Goal: Navigation & Orientation: Find specific page/section

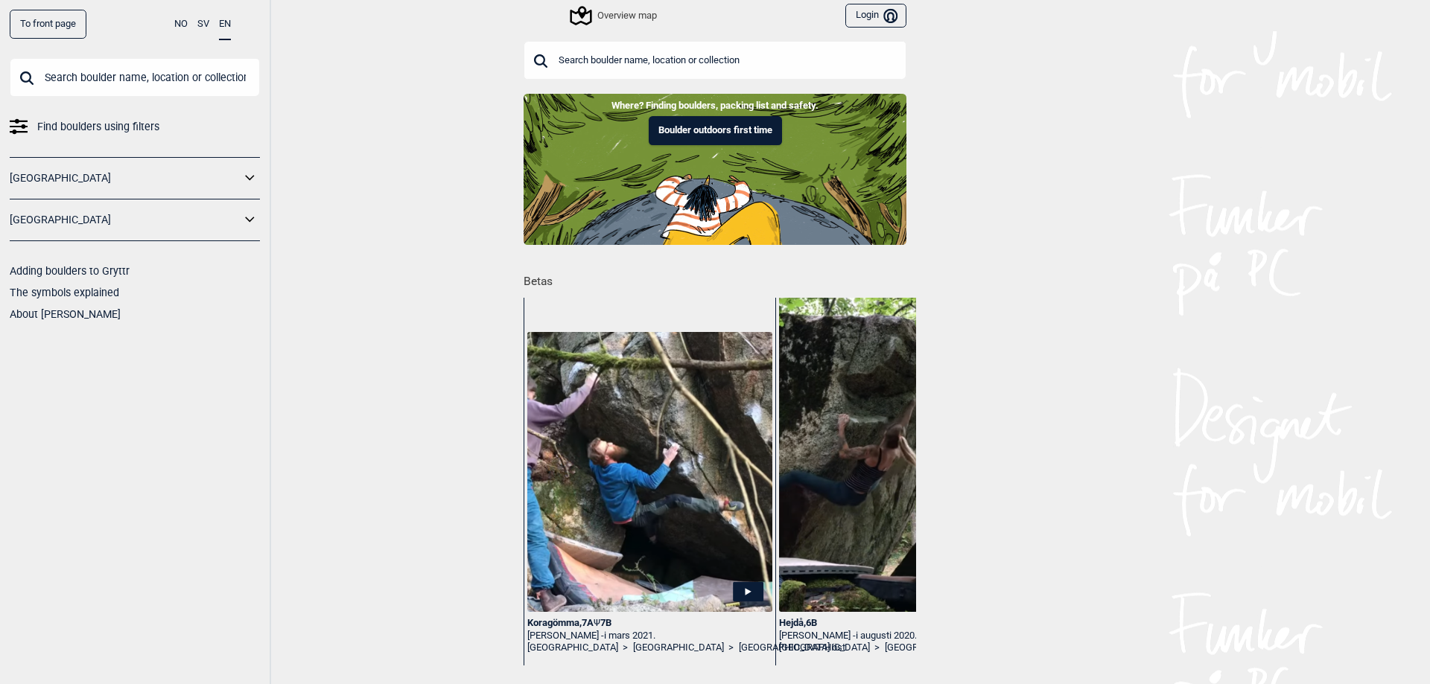
click at [252, 171] on icon at bounding box center [249, 179] width 19 height 22
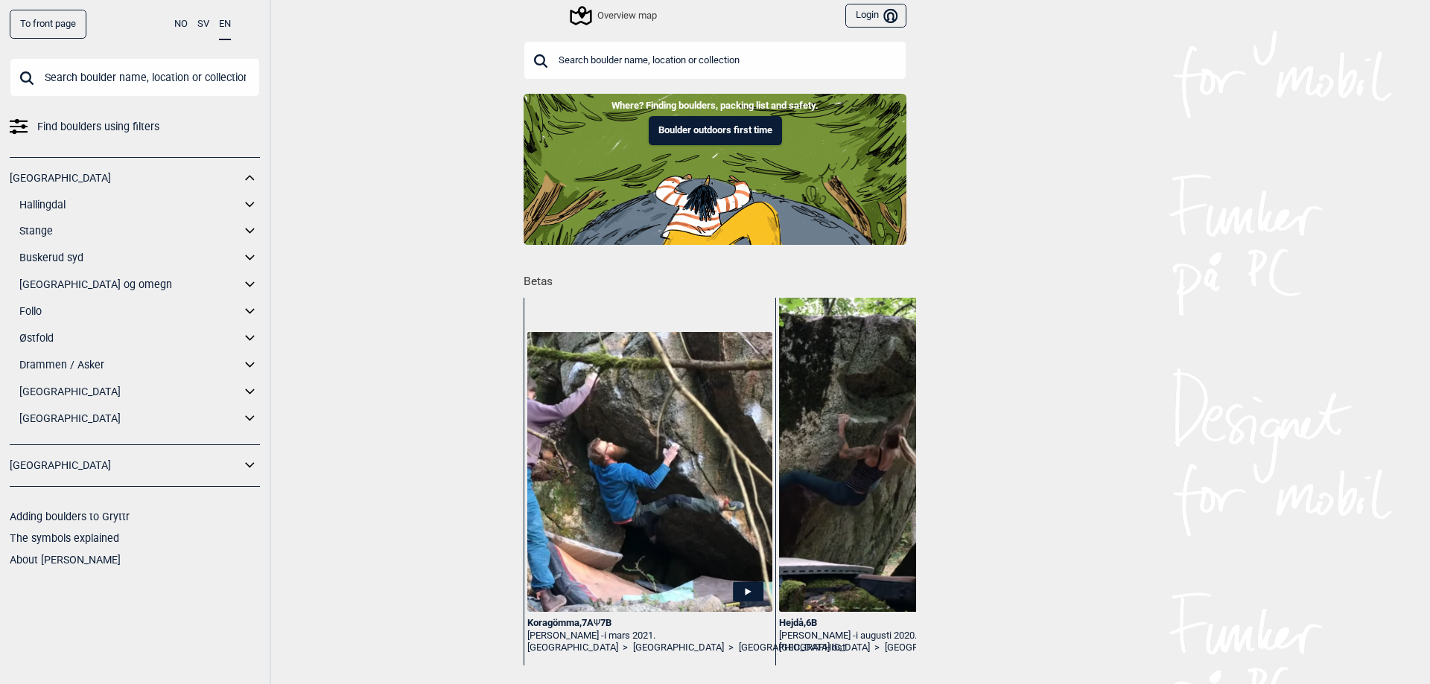
click at [249, 412] on icon at bounding box center [249, 419] width 19 height 22
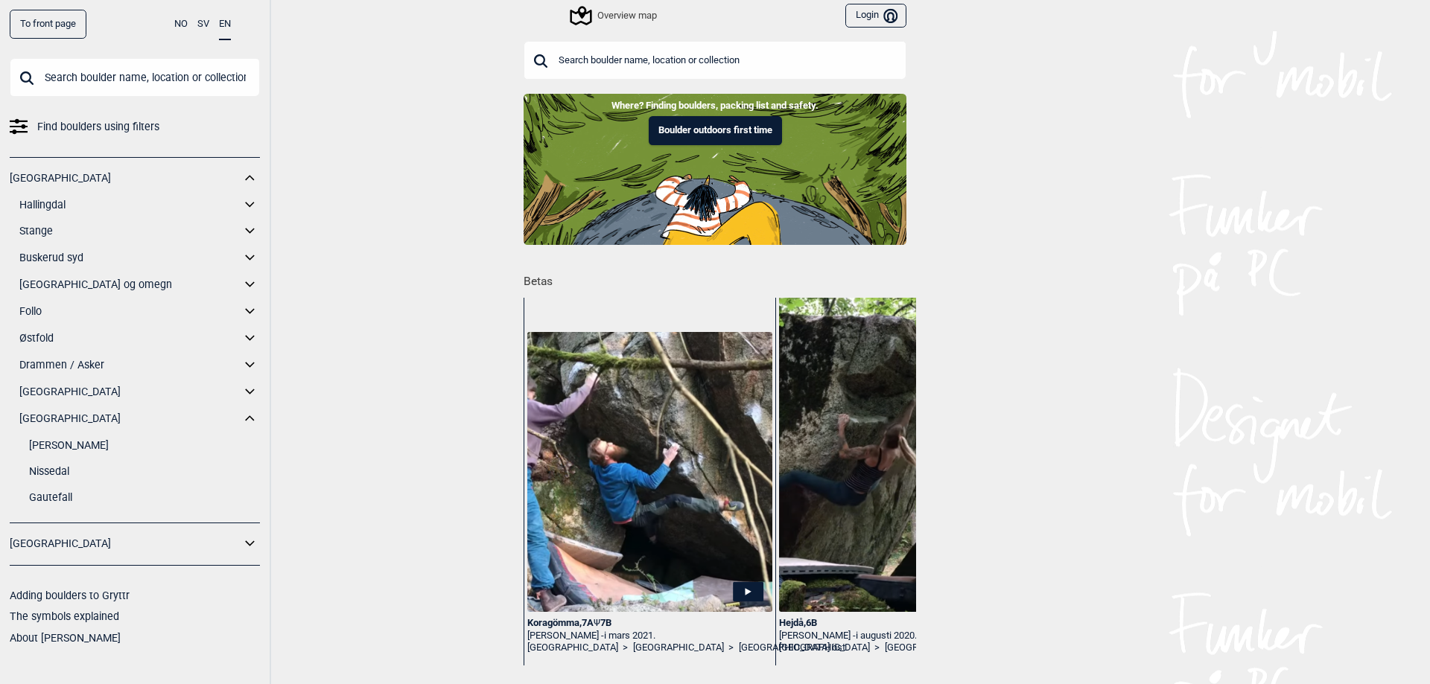
click at [55, 469] on link "Nissedal" at bounding box center [144, 472] width 231 height 22
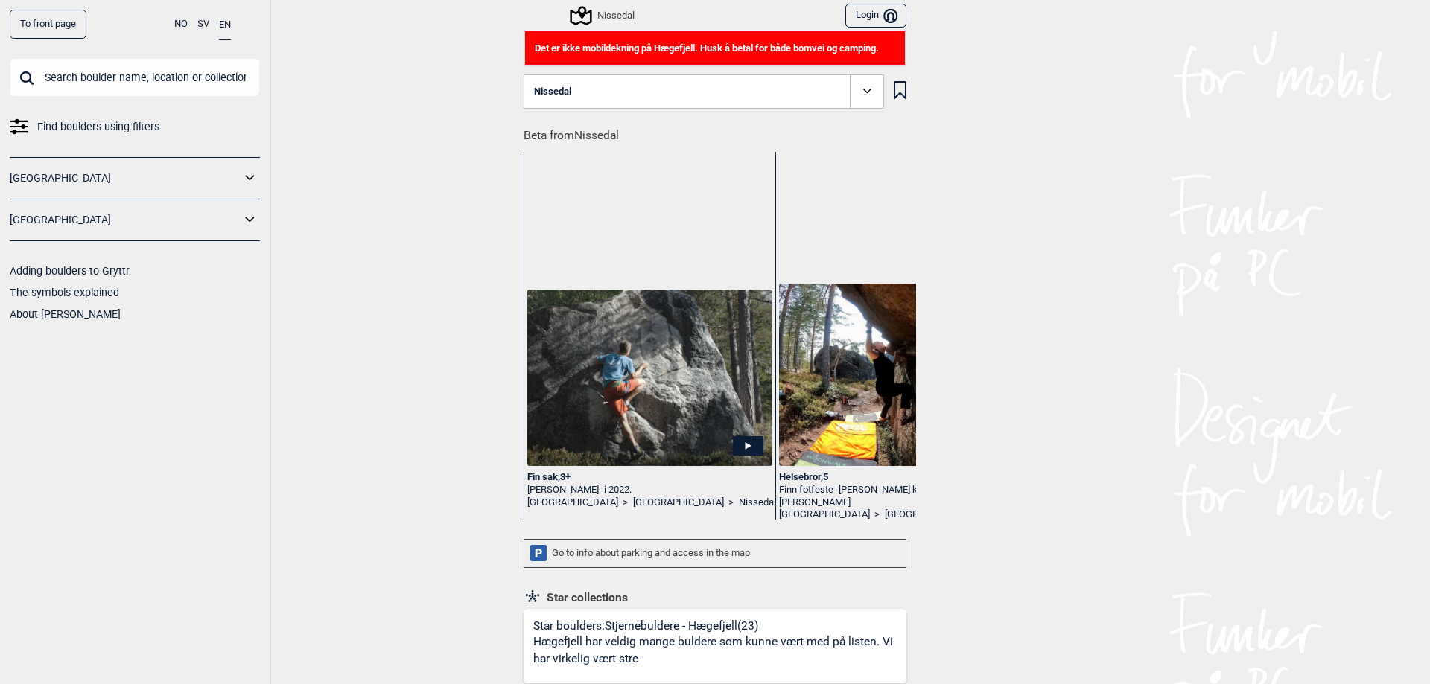
click at [179, 26] on button "NO" at bounding box center [180, 24] width 13 height 29
click at [20, 128] on icon at bounding box center [19, 127] width 18 height 18
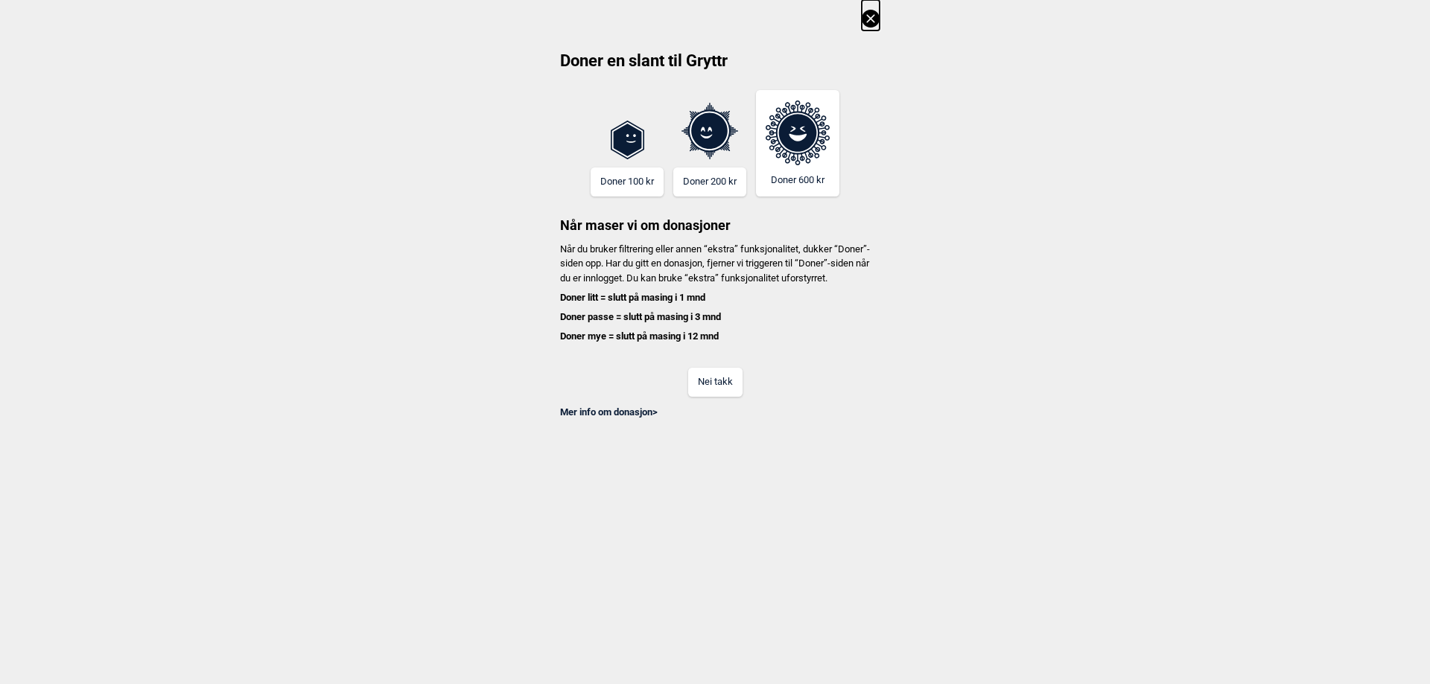
click at [722, 397] on button "Nei takk" at bounding box center [715, 382] width 54 height 29
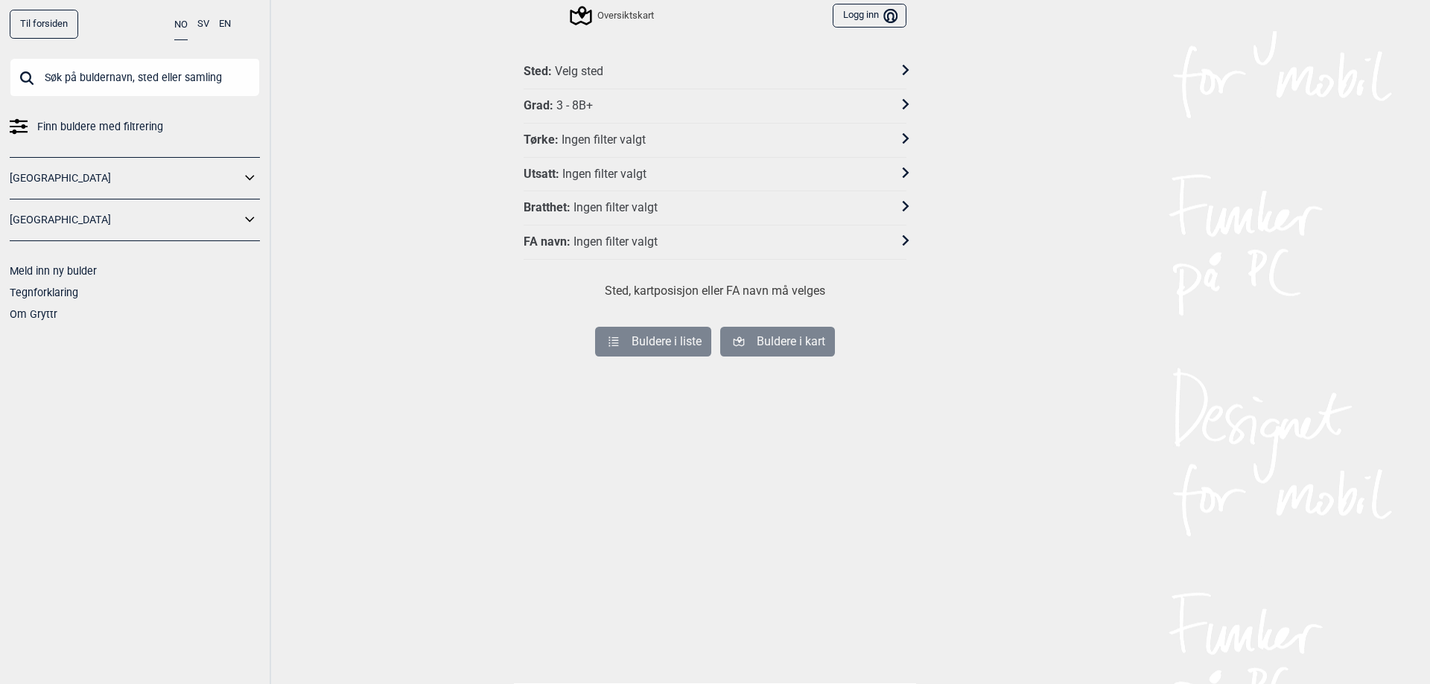
click at [247, 178] on icon at bounding box center [249, 177] width 9 height 5
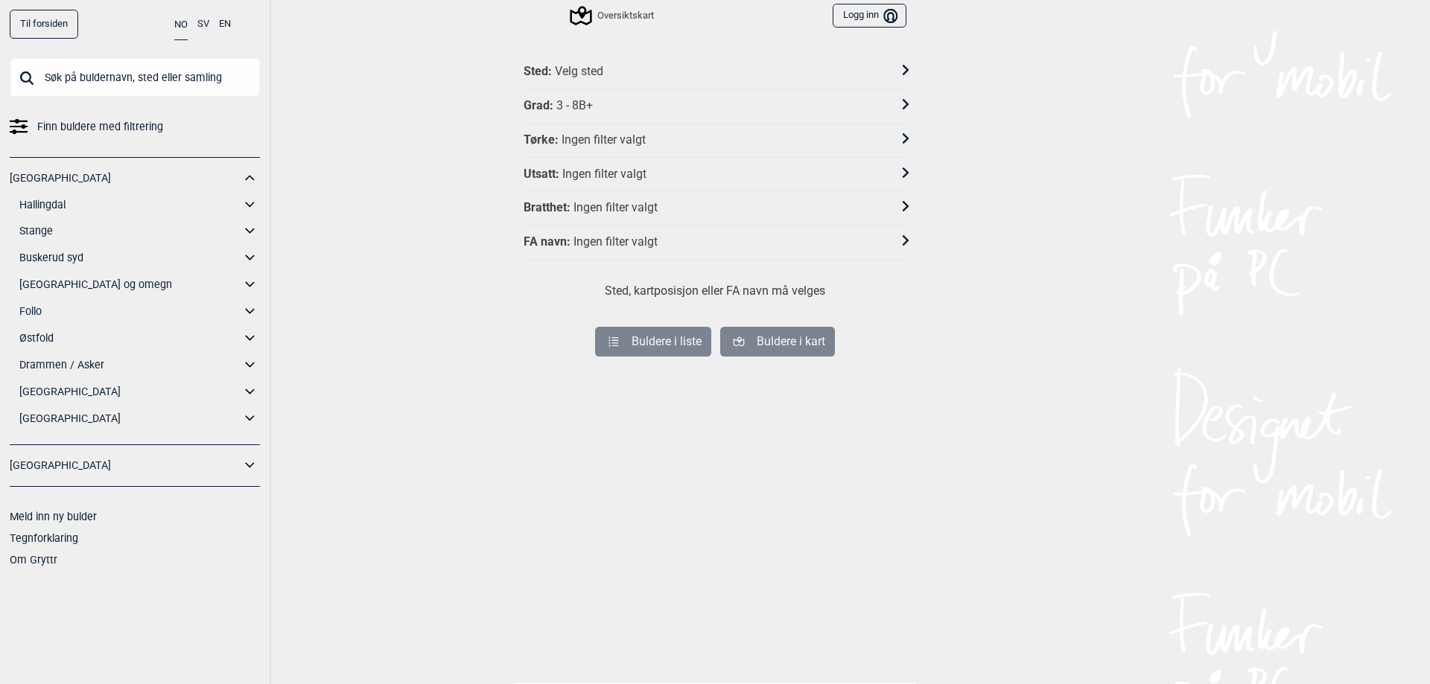
click at [249, 416] on icon at bounding box center [249, 419] width 19 height 22
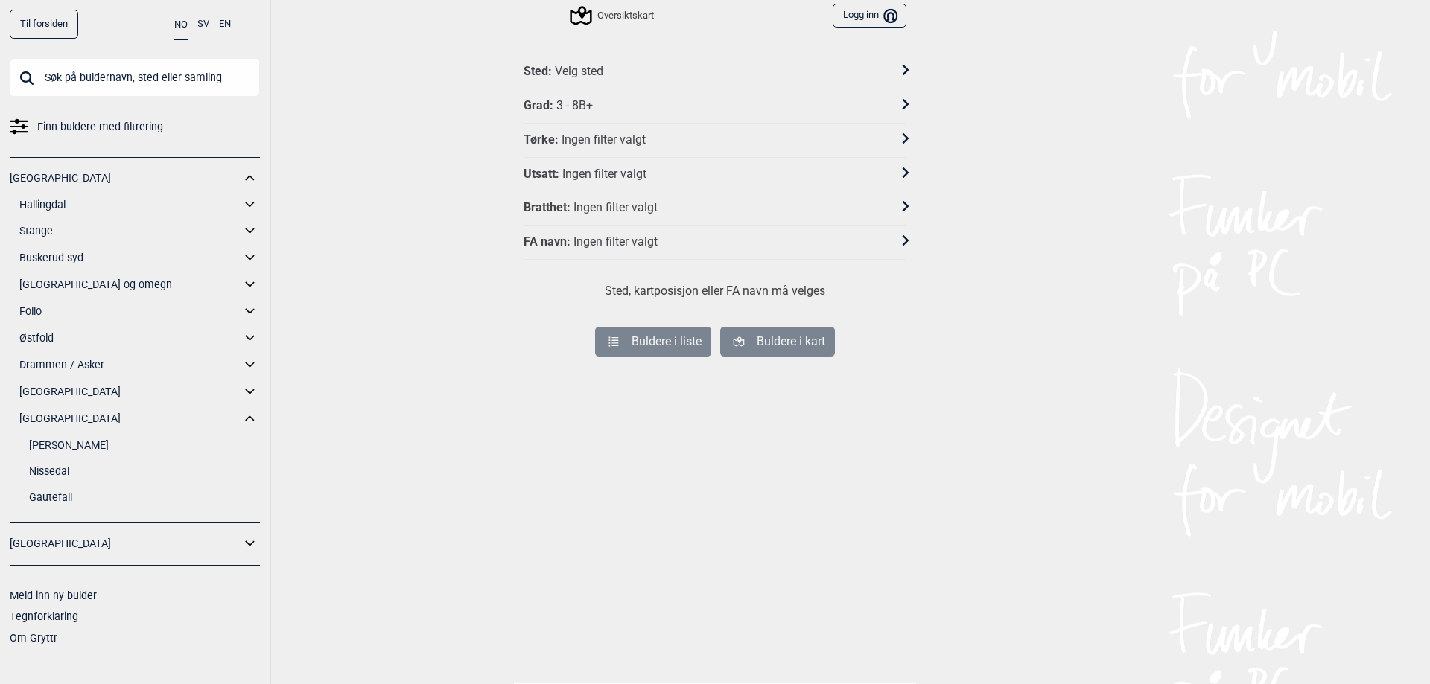
click at [66, 468] on link "Nissedal" at bounding box center [144, 472] width 231 height 22
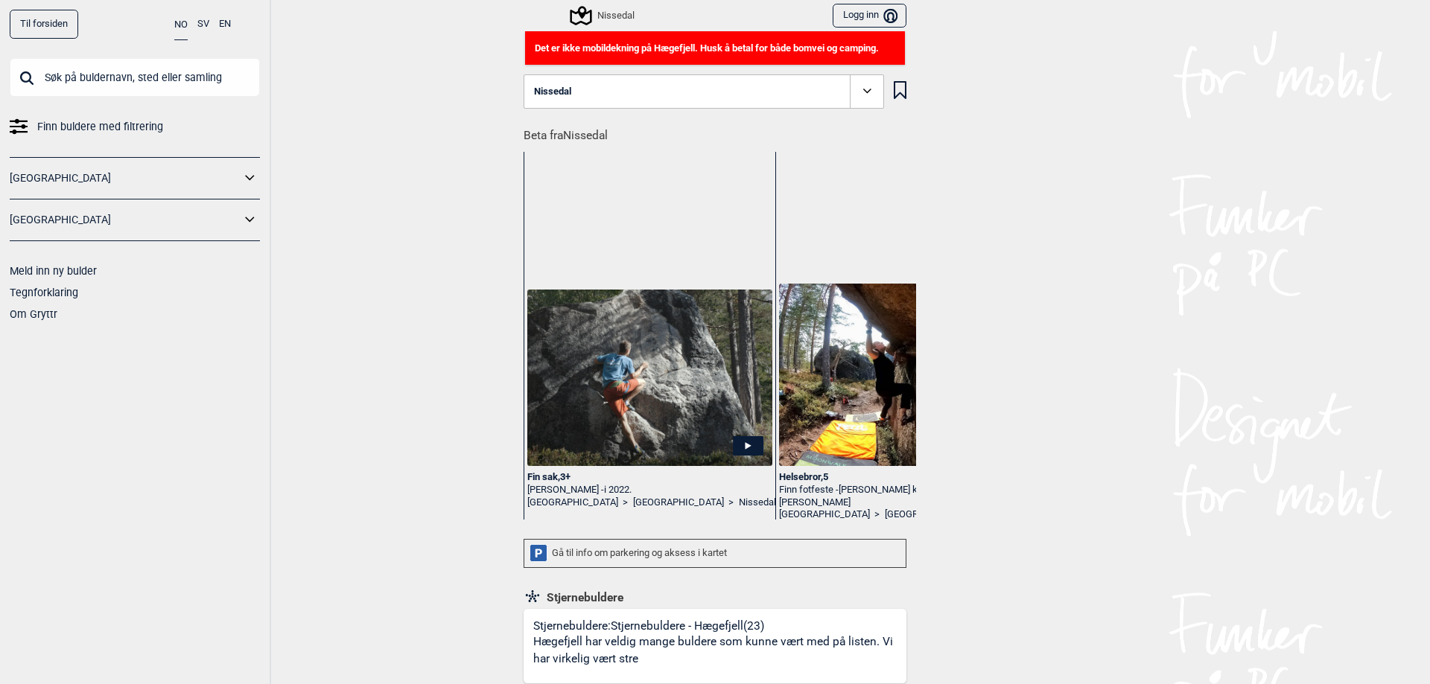
click at [878, 90] on span at bounding box center [867, 91] width 34 height 34
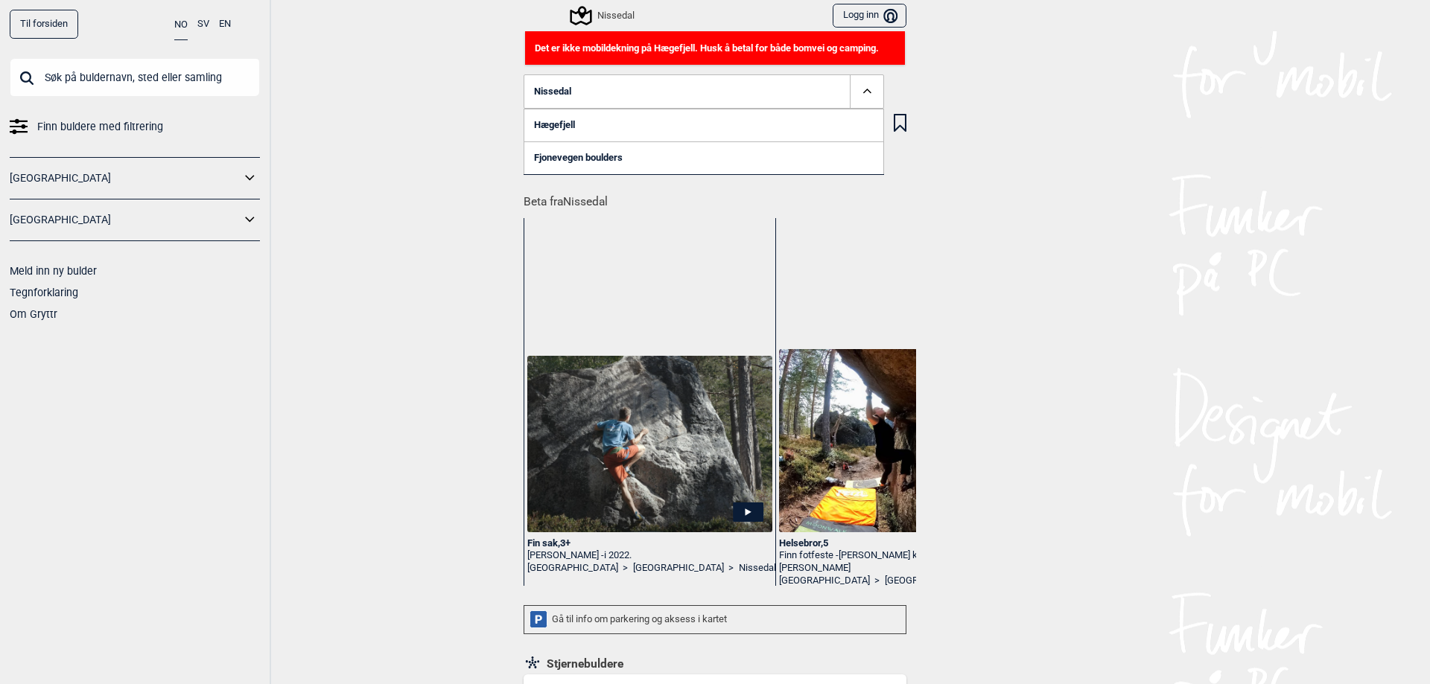
click at [562, 124] on link "Hægefjell" at bounding box center [703, 125] width 360 height 33
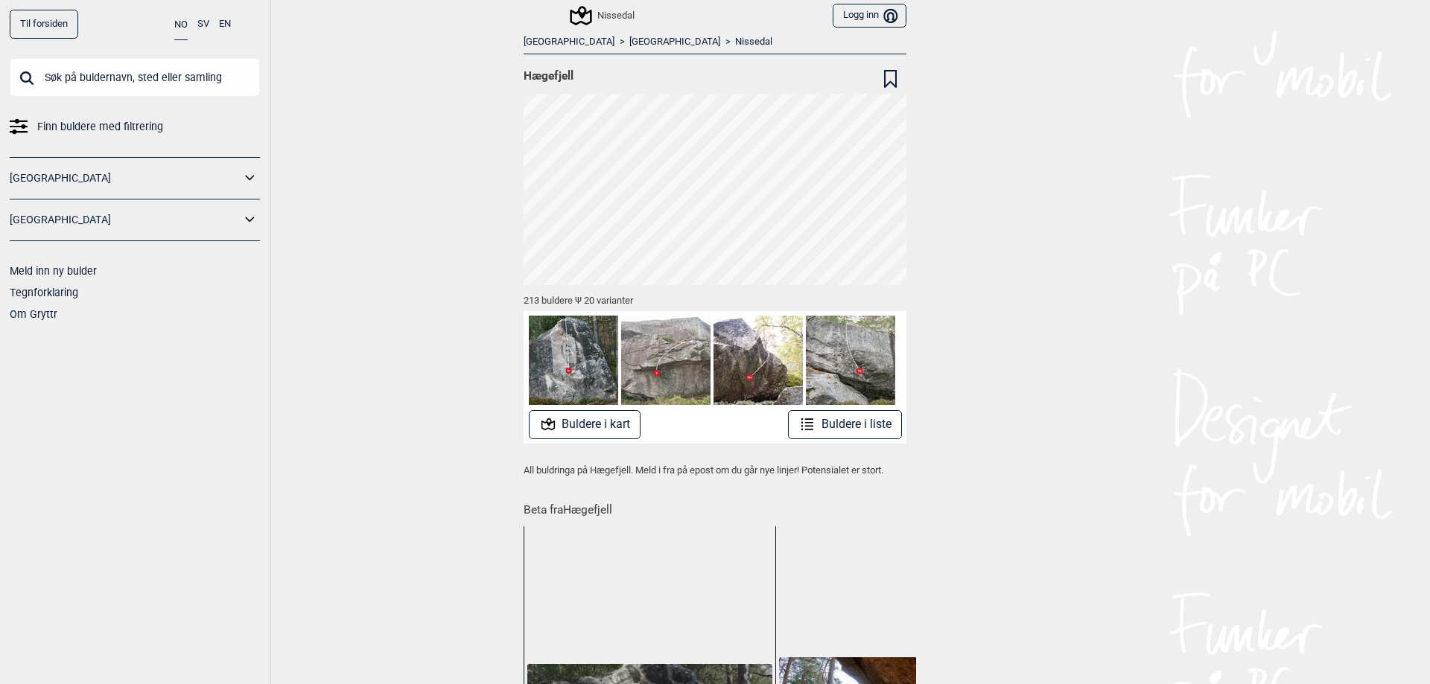
click at [838, 418] on button "Buldere i liste" at bounding box center [845, 424] width 114 height 29
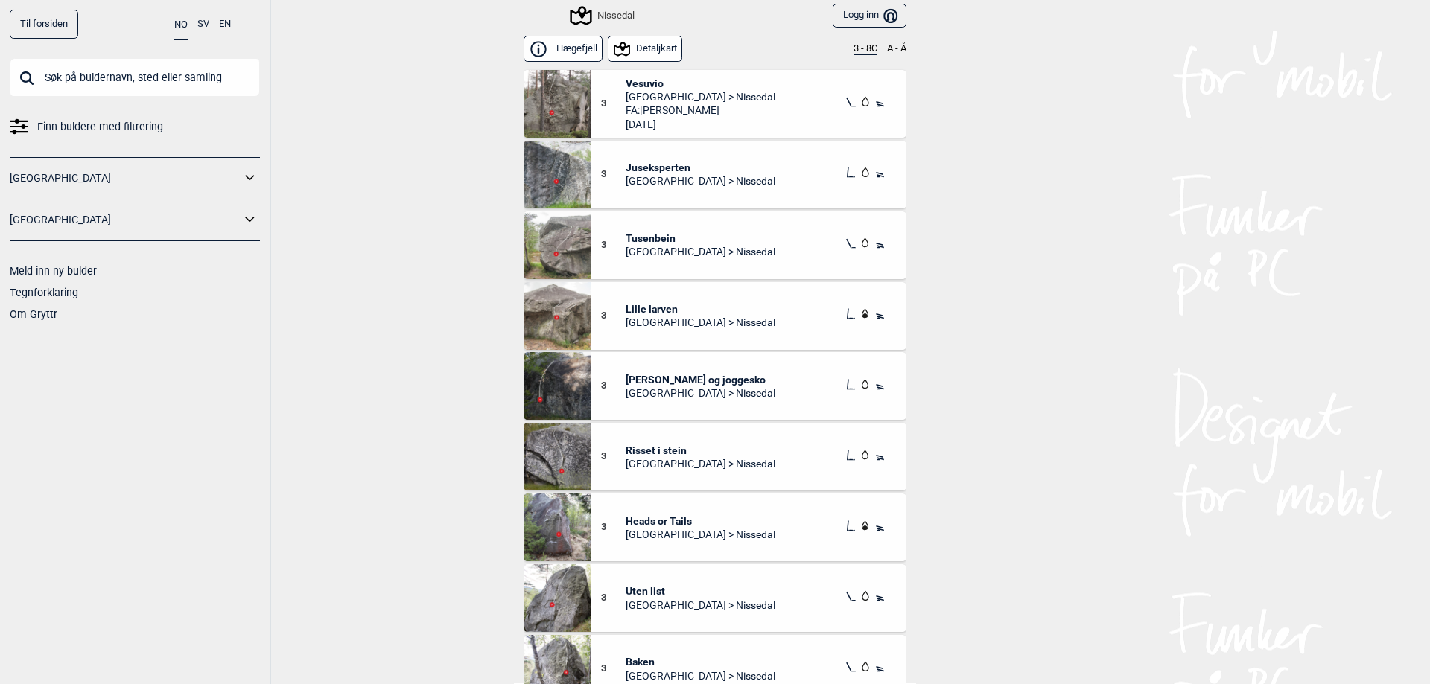
click at [900, 48] on button "A - Å" at bounding box center [896, 49] width 19 height 12
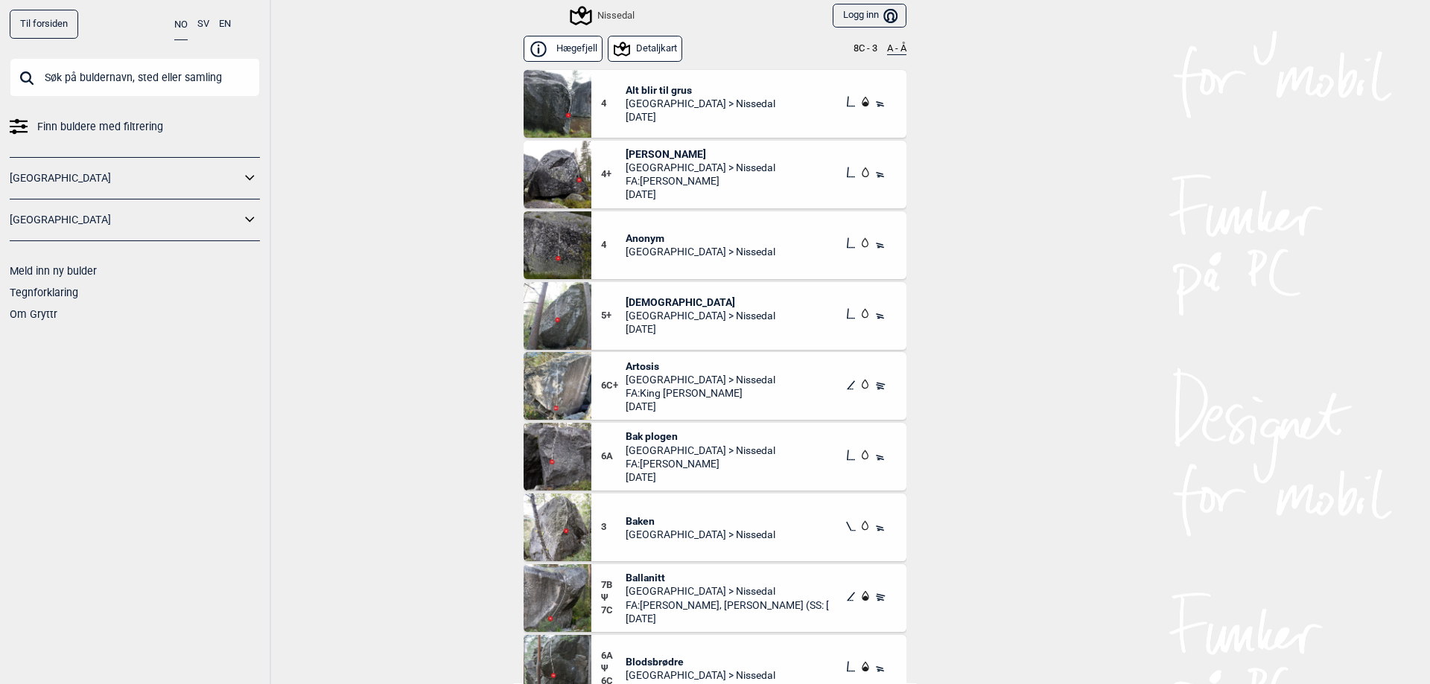
click at [26, 16] on link "Til forsiden" at bounding box center [44, 24] width 68 height 29
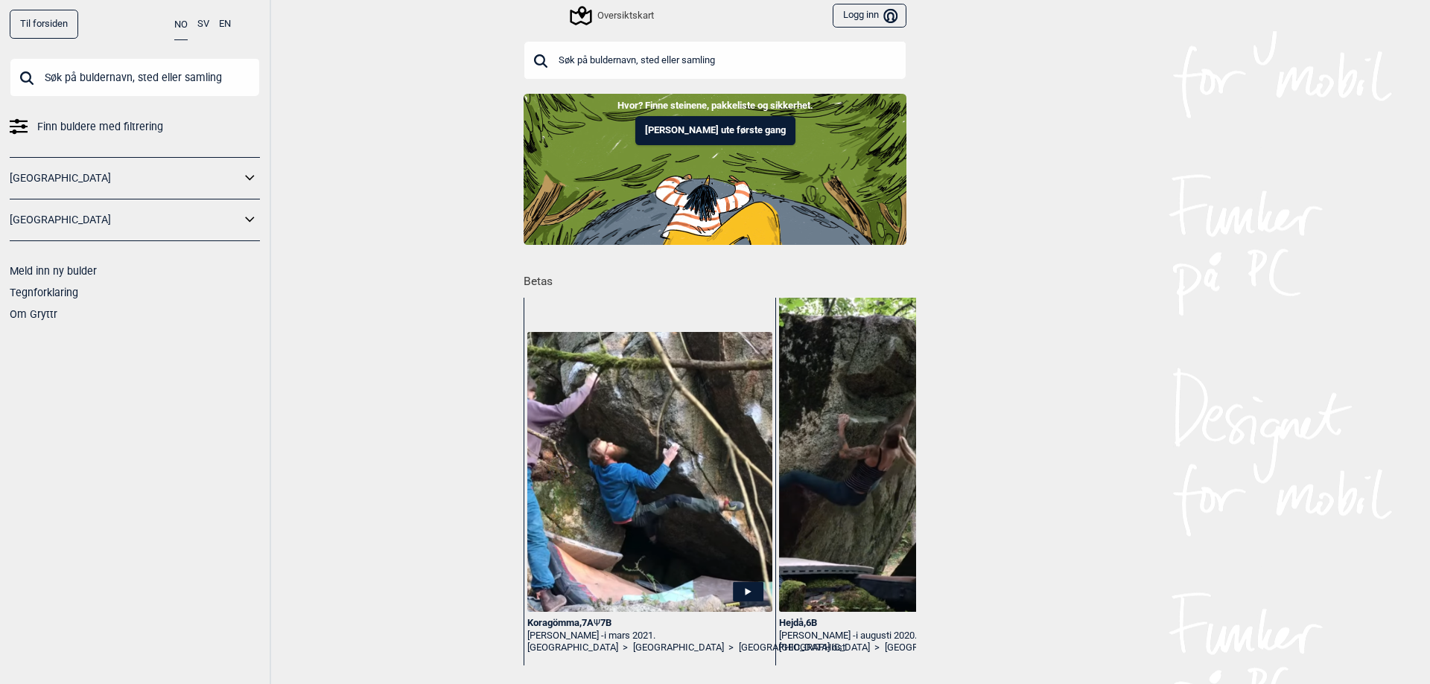
click at [36, 318] on link "Om Gryttr" at bounding box center [34, 314] width 48 height 12
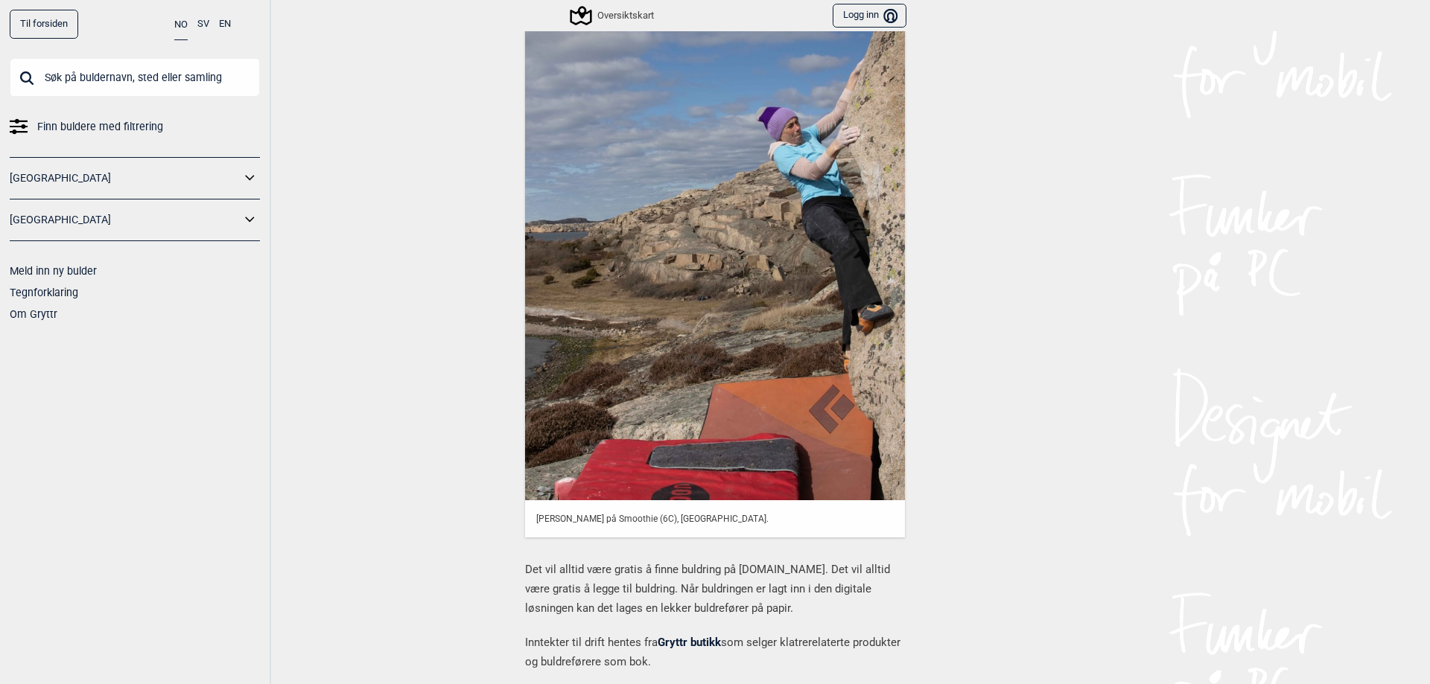
scroll to position [201, 0]
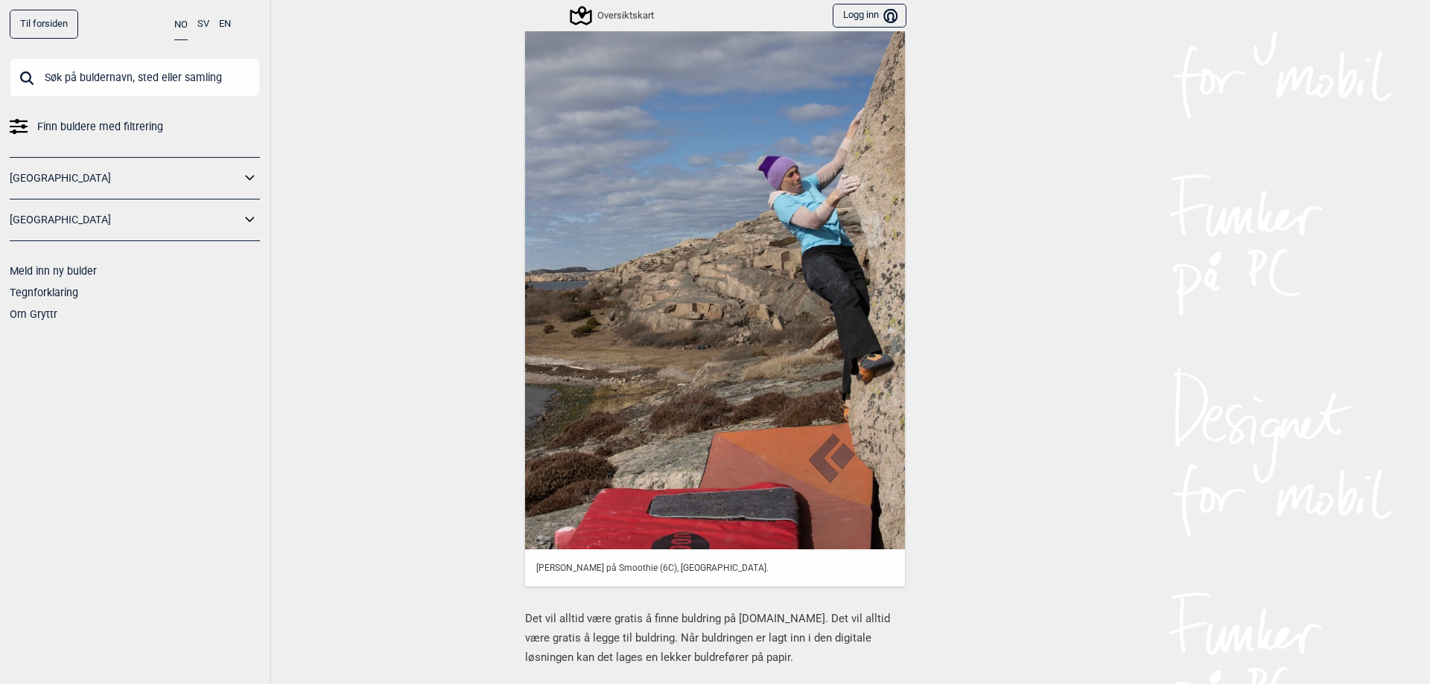
click at [48, 19] on link "Til forsiden" at bounding box center [44, 24] width 68 height 29
